Goal: Information Seeking & Learning: Learn about a topic

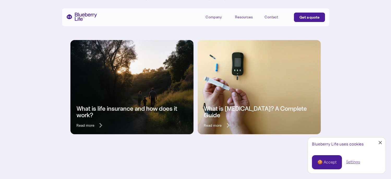
scroll to position [104, 0]
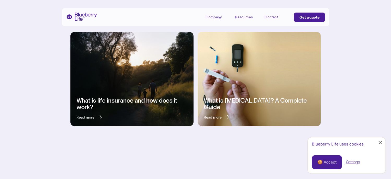
click at [381, 142] on div "Close Cookie Popup" at bounding box center [381, 142] width 0 height 0
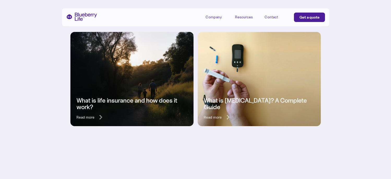
click at [111, 104] on h3 "What is life insurance and how does it work?" at bounding box center [132, 103] width 111 height 13
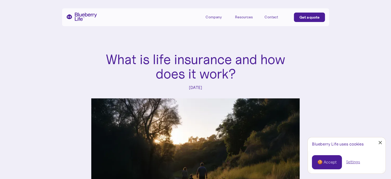
click at [381, 143] on div at bounding box center [380, 142] width 3 height 3
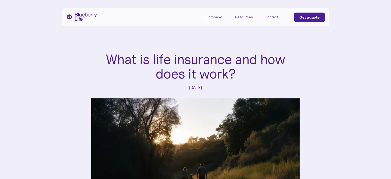
click at [214, 16] on div "Company" at bounding box center [214, 17] width 16 height 4
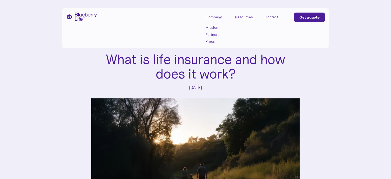
click at [215, 27] on link "Mission" at bounding box center [217, 27] width 23 height 4
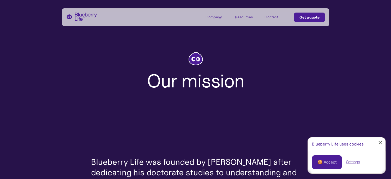
click at [379, 142] on link "Close Cookie Popup" at bounding box center [380, 142] width 10 height 10
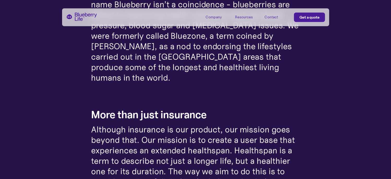
scroll to position [235, 0]
